Goal: Information Seeking & Learning: Learn about a topic

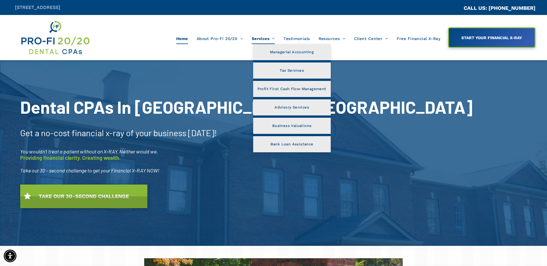
click at [263, 35] on span "Services" at bounding box center [263, 38] width 23 height 11
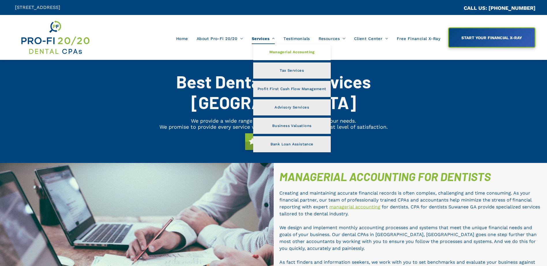
click at [282, 52] on span "Managerial Accounting" at bounding box center [291, 51] width 45 height 7
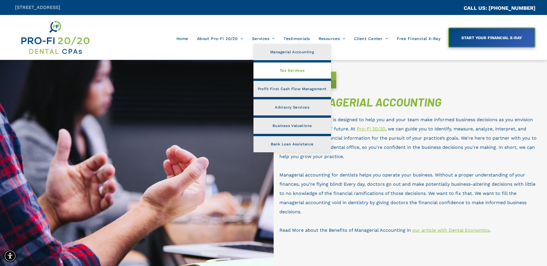
click at [276, 70] on link "Tax Services" at bounding box center [292, 71] width 78 height 16
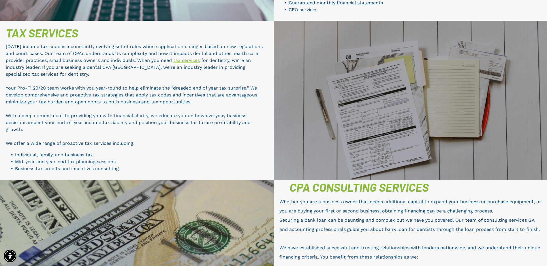
scroll to position [362, 0]
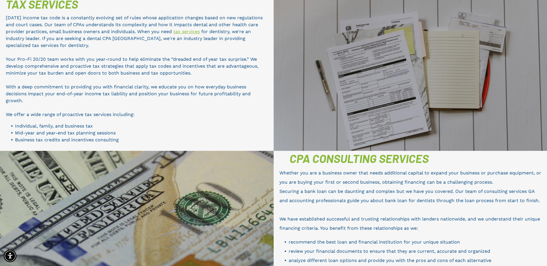
click at [65, 130] on span "Mid-year and year-end tax planning sessions" at bounding box center [65, 132] width 101 height 5
drag, startPoint x: 45, startPoint y: 112, endPoint x: 115, endPoint y: 113, distance: 70.3
click at [115, 130] on span "Mid-year and year-end tax planning sessions" at bounding box center [65, 132] width 101 height 5
copy span "year-end tax planning sessions"
drag, startPoint x: 14, startPoint y: 118, endPoint x: 120, endPoint y: 120, distance: 106.0
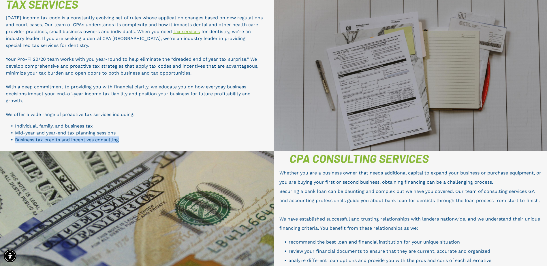
click at [120, 137] on li "Business tax credits and incentives consulting" at bounding box center [141, 140] width 253 height 7
copy span "Business tax credits and incentives consulting"
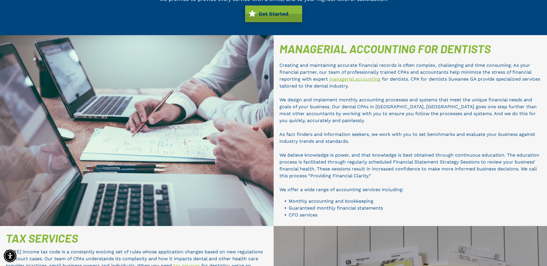
scroll to position [13, 0]
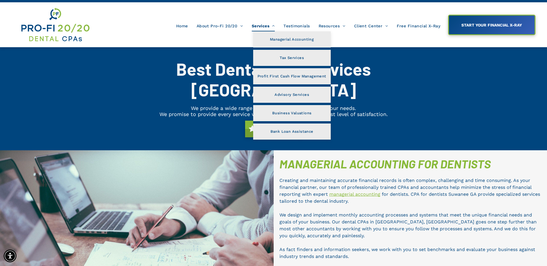
click at [269, 26] on span "Services" at bounding box center [263, 25] width 23 height 11
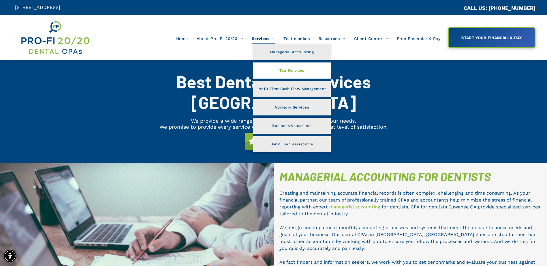
click at [275, 70] on link "Tax Services" at bounding box center [292, 71] width 78 height 16
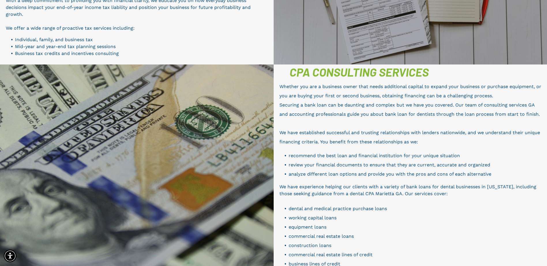
scroll to position [420, 0]
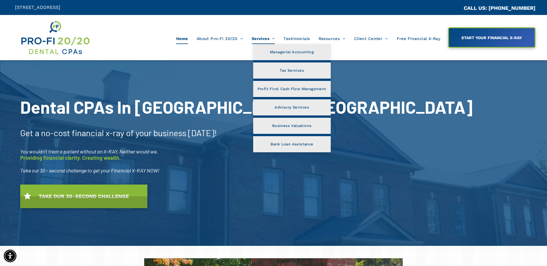
click at [261, 36] on span "Services" at bounding box center [263, 38] width 23 height 11
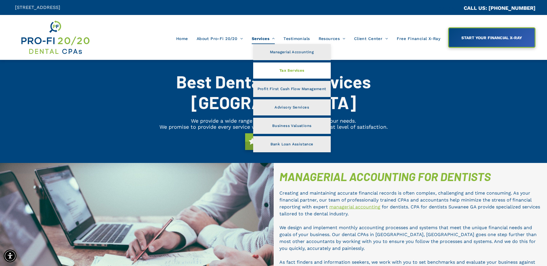
click at [281, 73] on span "Tax Services" at bounding box center [291, 70] width 25 height 7
click at [263, 38] on span "Services" at bounding box center [263, 38] width 23 height 11
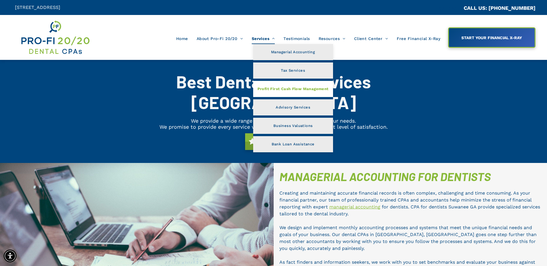
click at [281, 88] on span "Profit First Cash Flow Management" at bounding box center [292, 88] width 71 height 7
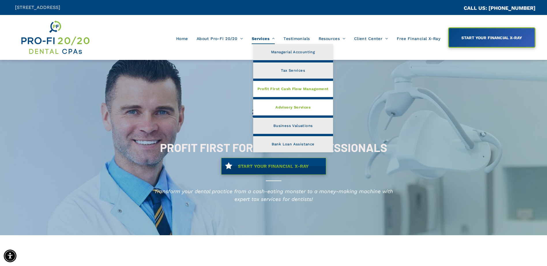
click at [279, 108] on span "Advisory Services" at bounding box center [292, 107] width 35 height 7
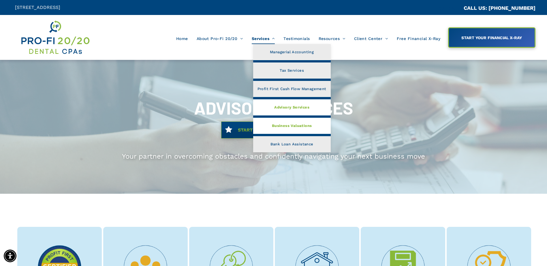
click at [285, 124] on span "Business Valuations" at bounding box center [292, 125] width 40 height 7
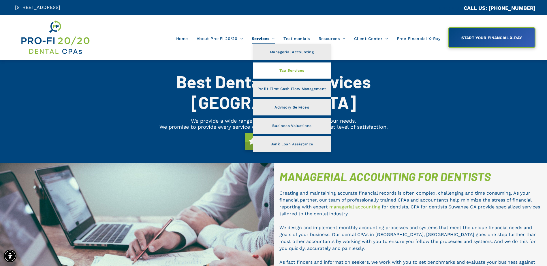
click at [277, 67] on link "Tax Services" at bounding box center [292, 71] width 78 height 16
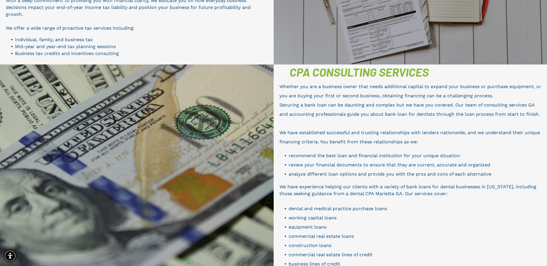
scroll to position [477, 0]
